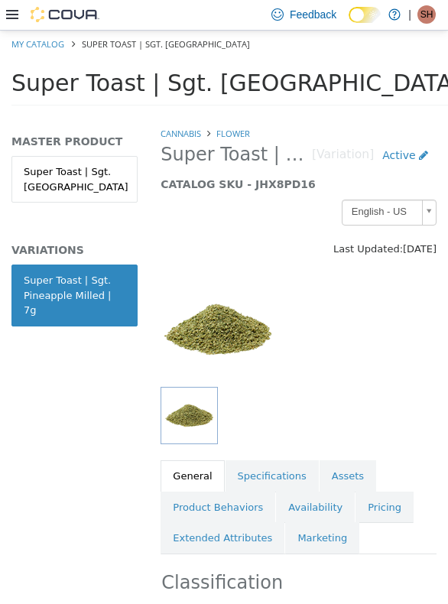
click at [248, 466] on link "Specifications" at bounding box center [272, 476] width 93 height 32
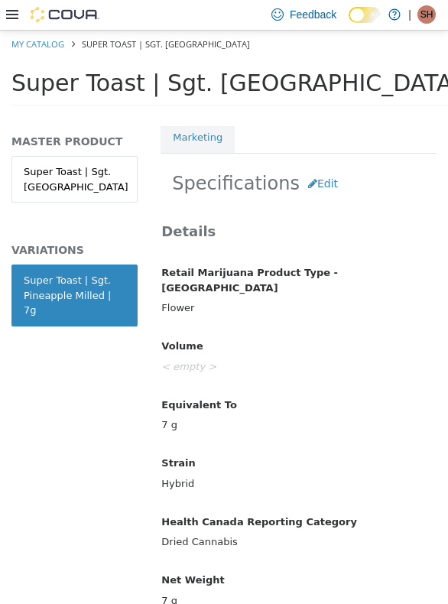
scroll to position [420, 0]
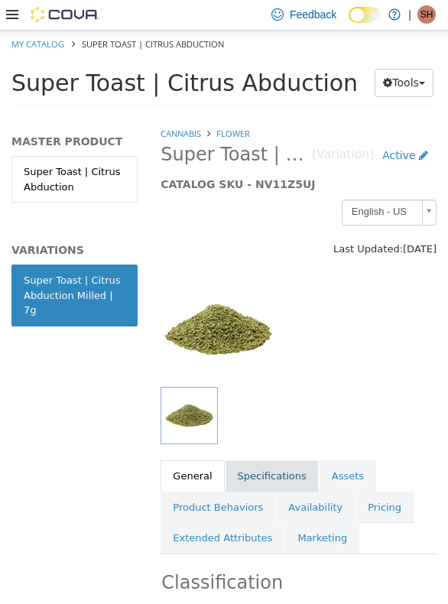
click at [271, 476] on link "Specifications" at bounding box center [272, 476] width 93 height 32
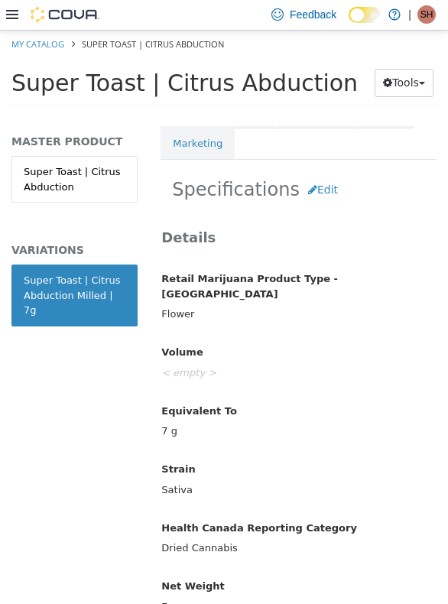
scroll to position [420, 0]
